Goal: Find specific page/section: Find specific page/section

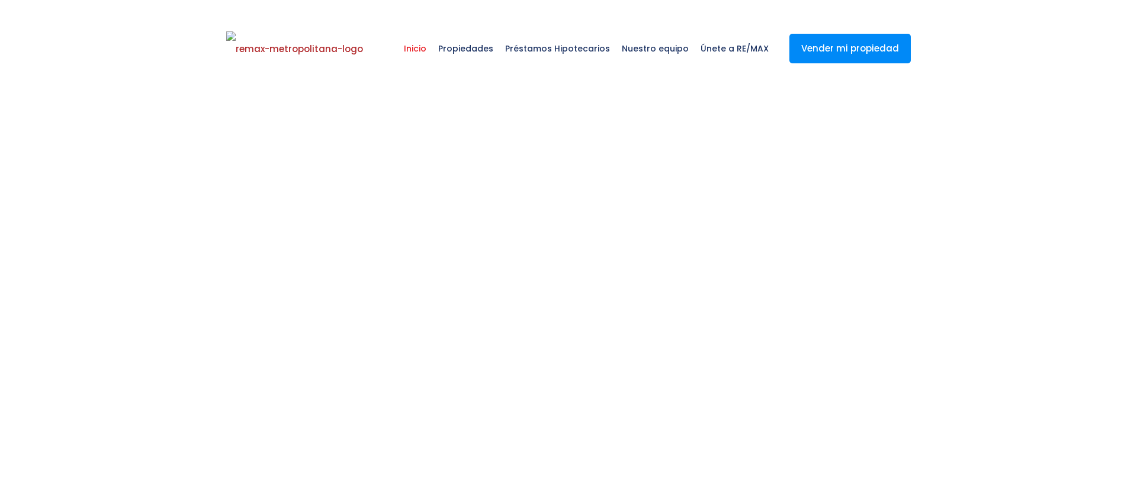
select select
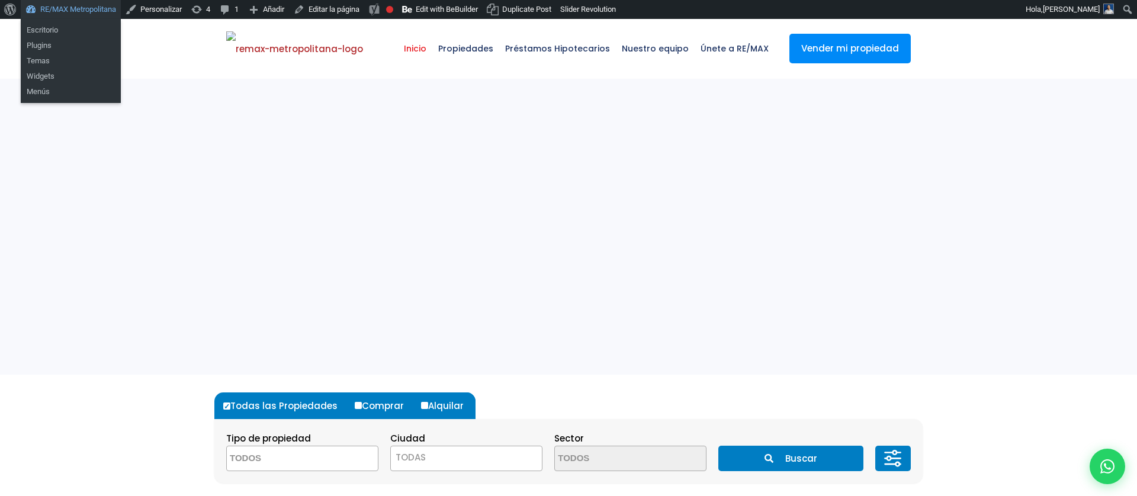
click at [53, 18] on link "RE/MAX Metropolitana" at bounding box center [71, 9] width 100 height 19
